Goal: Task Accomplishment & Management: Use online tool/utility

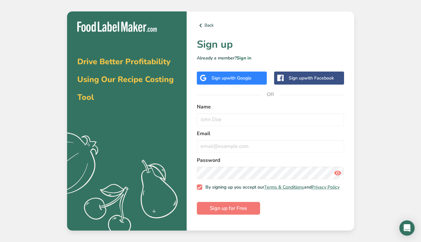
click at [235, 77] on span "with Google" at bounding box center [239, 78] width 25 height 6
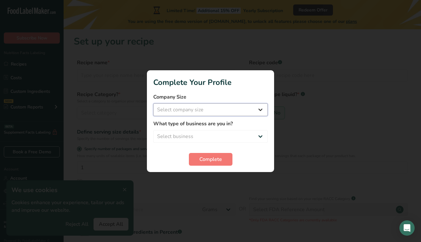
select select "1"
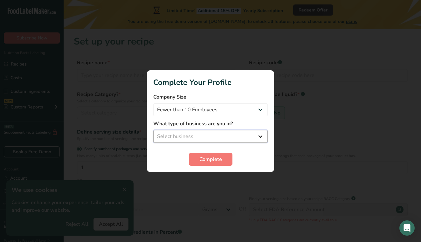
select select "8"
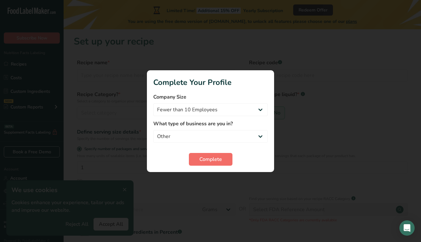
click at [212, 156] on span "Complete" at bounding box center [210, 159] width 23 height 8
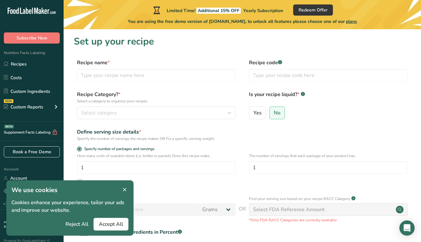
scroll to position [15, 0]
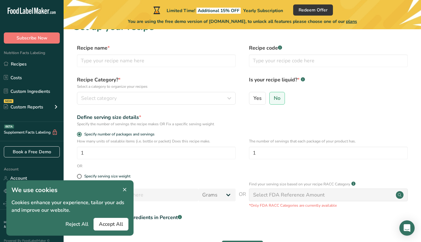
click at [120, 191] on h1 "We use cookies" at bounding box center [69, 190] width 117 height 10
click at [122, 191] on icon at bounding box center [125, 189] width 6 height 9
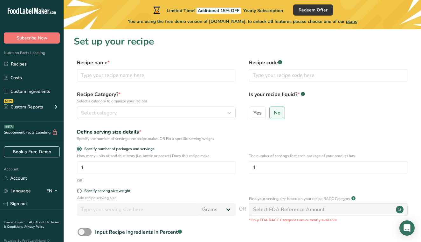
scroll to position [0, 0]
click at [133, 167] on input "1" at bounding box center [156, 167] width 159 height 13
click at [142, 167] on input "1" at bounding box center [156, 167] width 159 height 13
